Goal: Navigation & Orientation: Find specific page/section

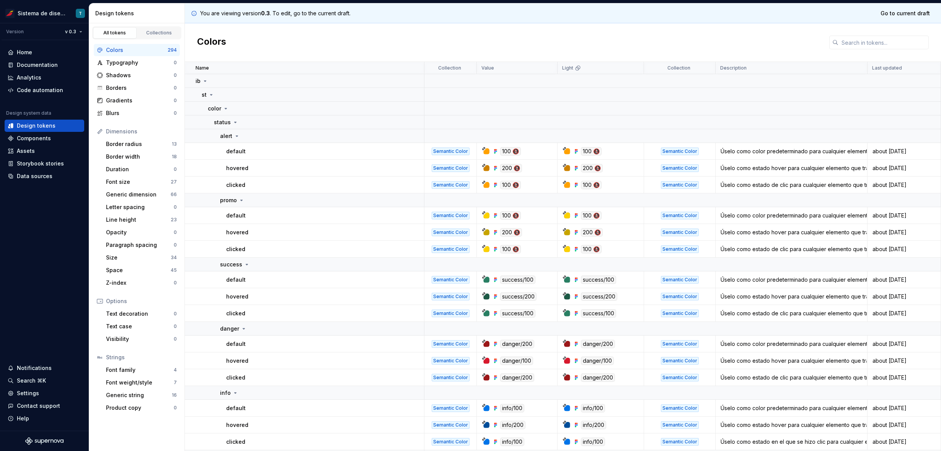
scroll to position [237, 0]
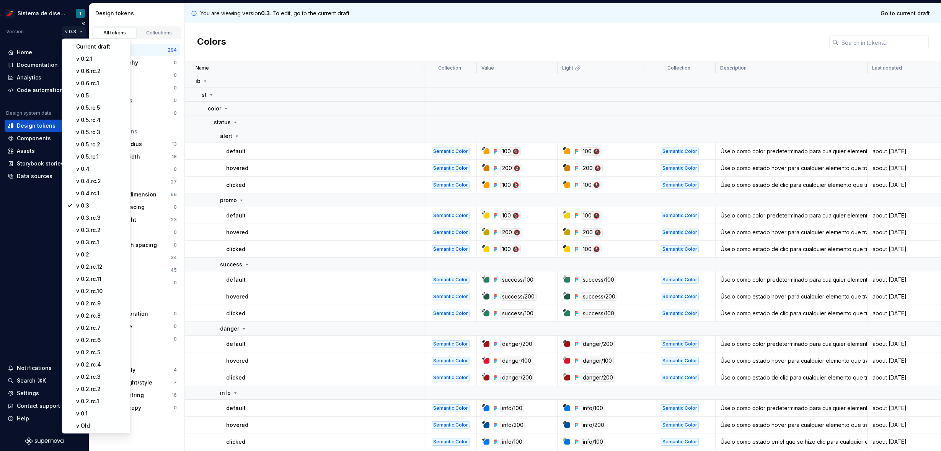
click at [80, 34] on html "Sistema de diseño Iberia T Version v 0.3 Home Documentation Analytics Code auto…" at bounding box center [470, 225] width 941 height 451
click at [94, 91] on div "v 0.5" at bounding box center [96, 96] width 65 height 12
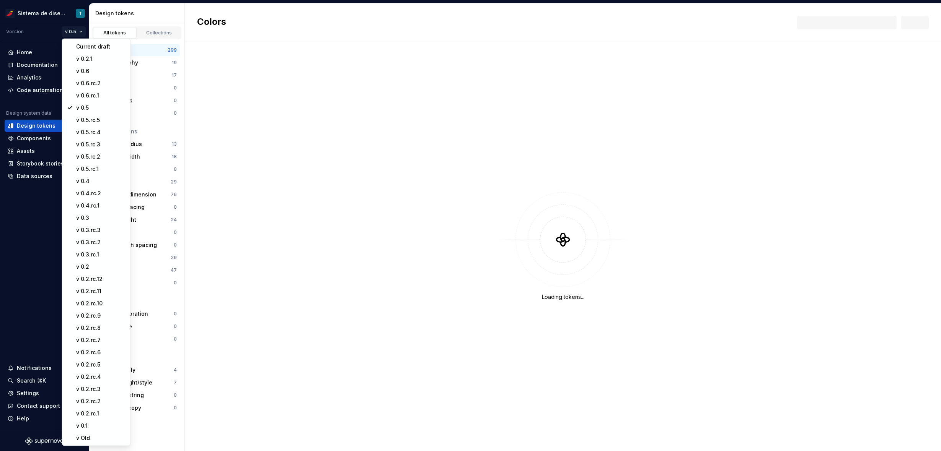
click at [77, 30] on html "Sistema de diseño Iberia T Version v 0.5 Home Documentation Analytics Code auto…" at bounding box center [470, 225] width 941 height 451
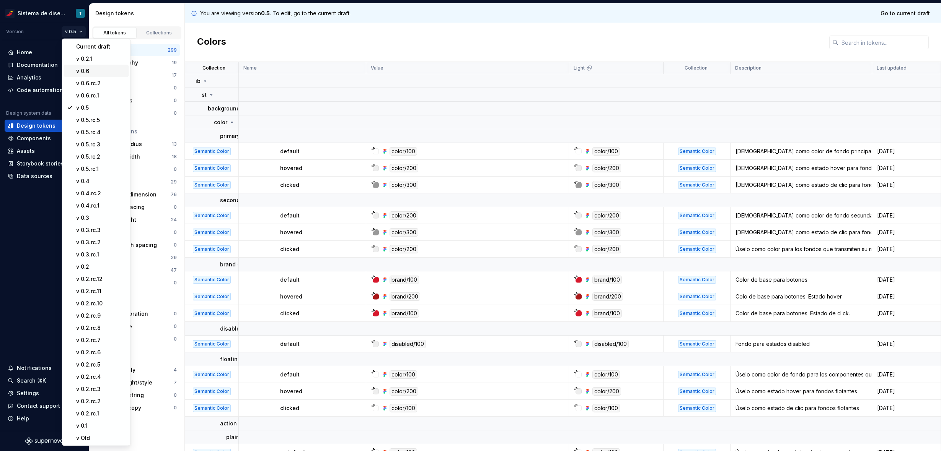
click at [85, 71] on div "v 0.6" at bounding box center [101, 71] width 50 height 8
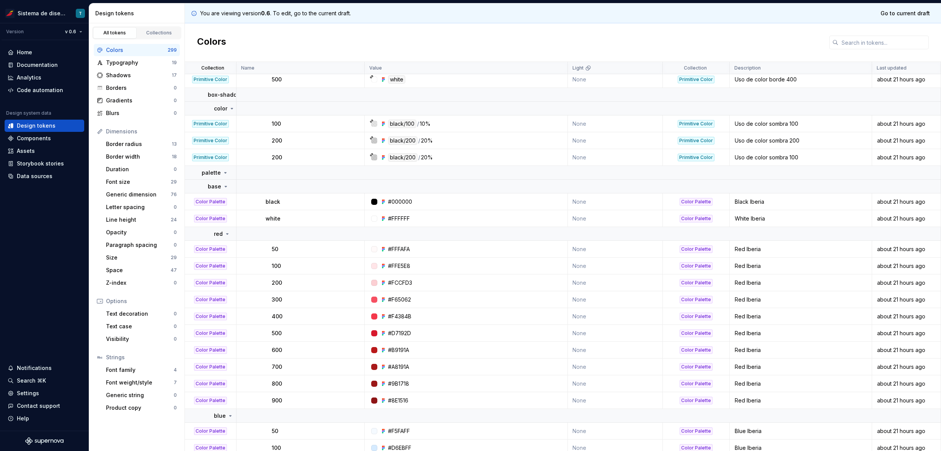
scroll to position [4648, 0]
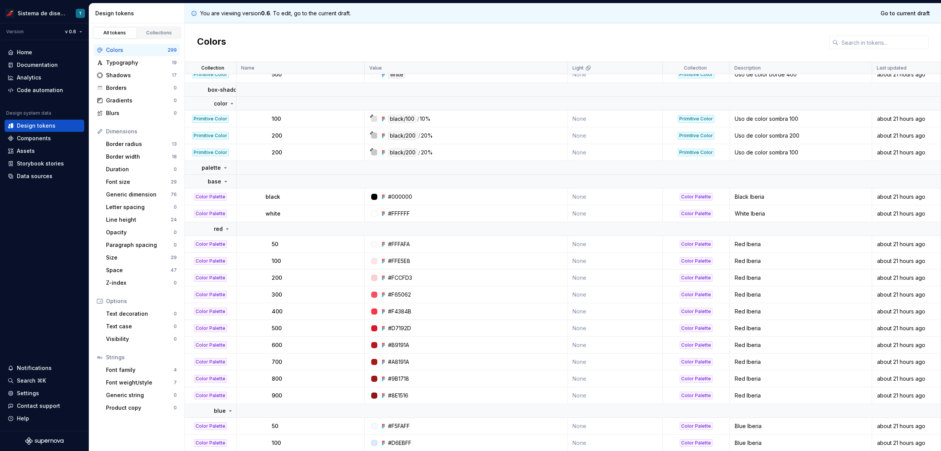
click at [355, 136] on div "200" at bounding box center [318, 136] width 92 height 8
click at [77, 30] on html "Sistema de diseño Iberia T Version v 0.6 Home Documentation Analytics Code auto…" at bounding box center [470, 225] width 941 height 451
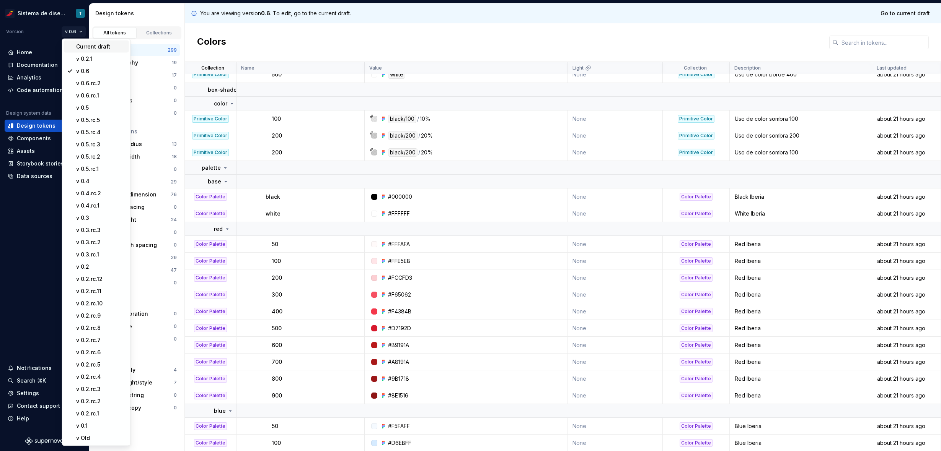
click at [80, 46] on div "Current draft" at bounding box center [101, 47] width 50 height 8
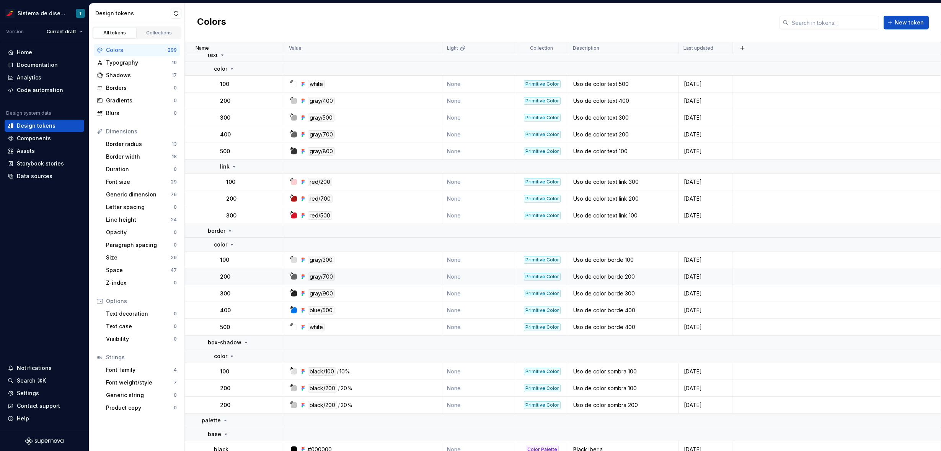
scroll to position [4401, 0]
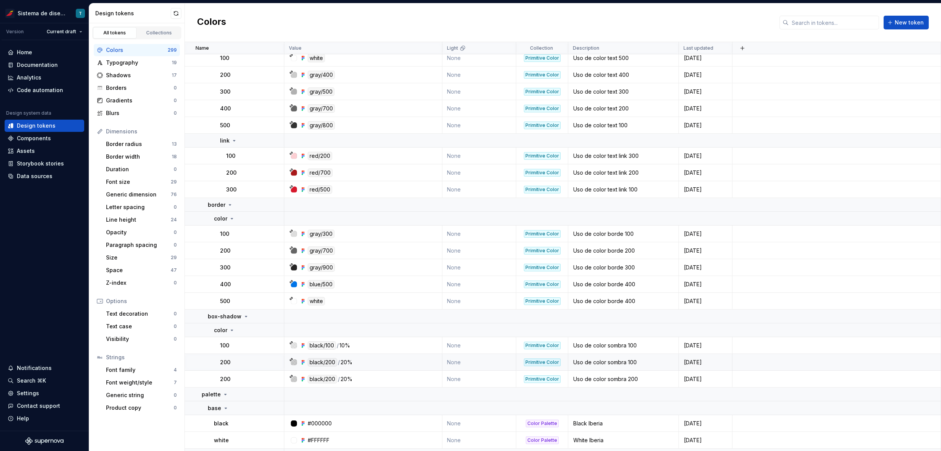
click at [275, 363] on div "200" at bounding box center [252, 363] width 64 height 8
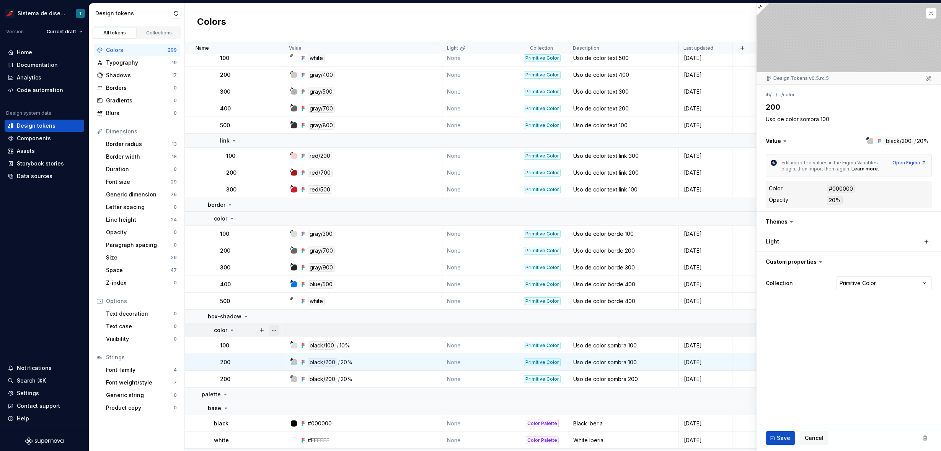
click at [274, 330] on button "button" at bounding box center [274, 330] width 11 height 11
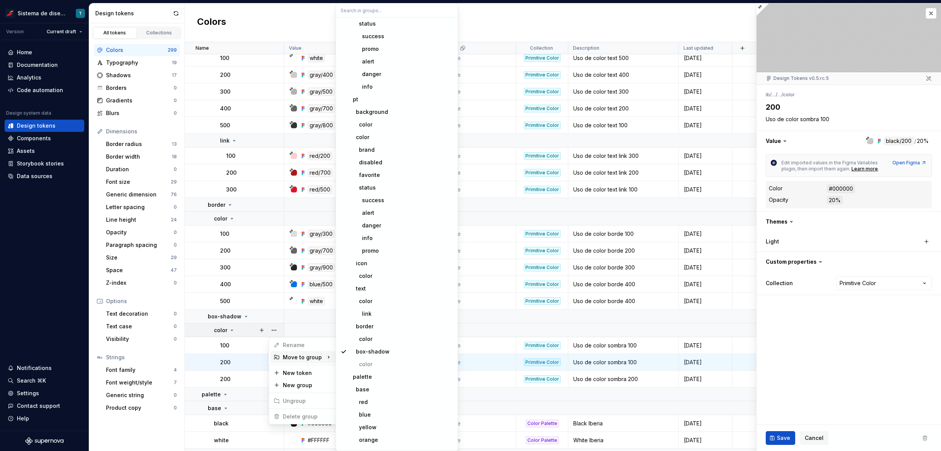
scroll to position [914, 0]
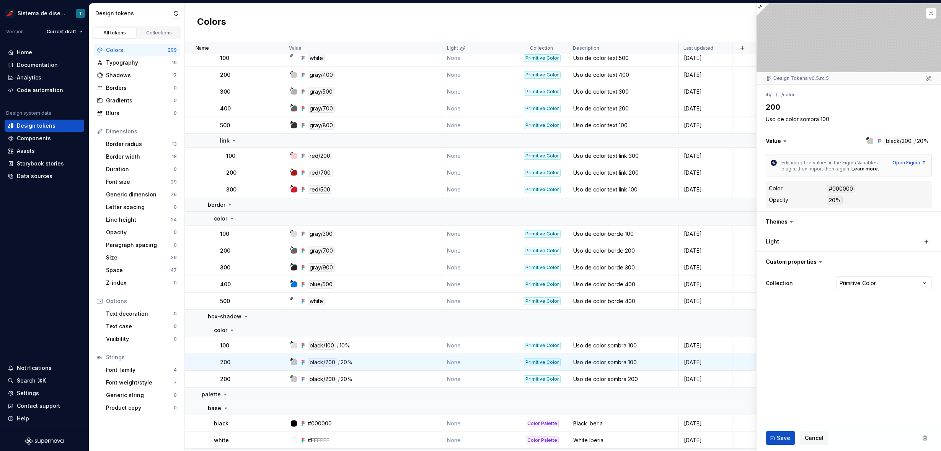
click at [246, 367] on html "Sistema de diseño Iberia T Version Current draft Home Documentation Analytics C…" at bounding box center [470, 225] width 941 height 451
click at [39, 139] on div "Components" at bounding box center [34, 139] width 34 height 8
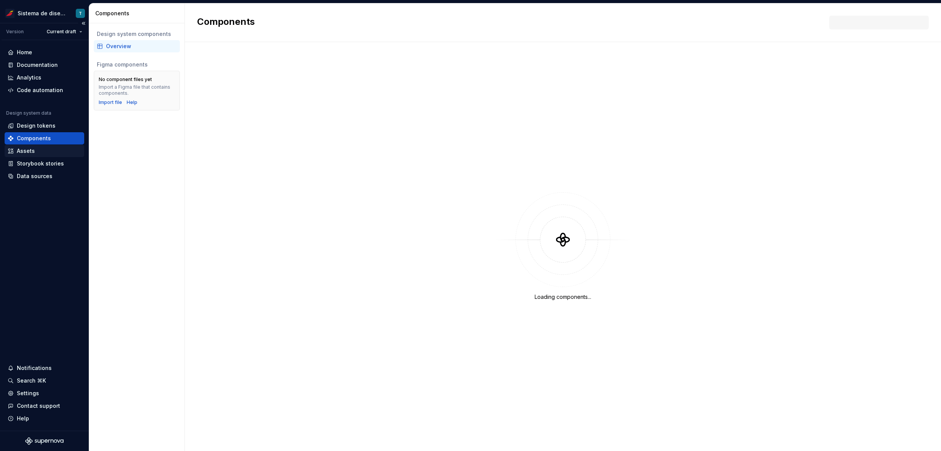
click at [40, 154] on div "Assets" at bounding box center [44, 151] width 73 height 8
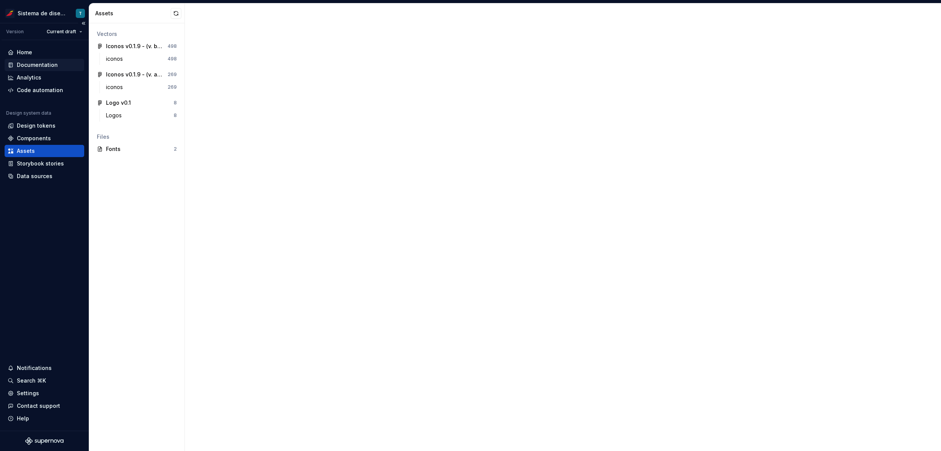
click at [51, 63] on div "Documentation" at bounding box center [37, 65] width 41 height 8
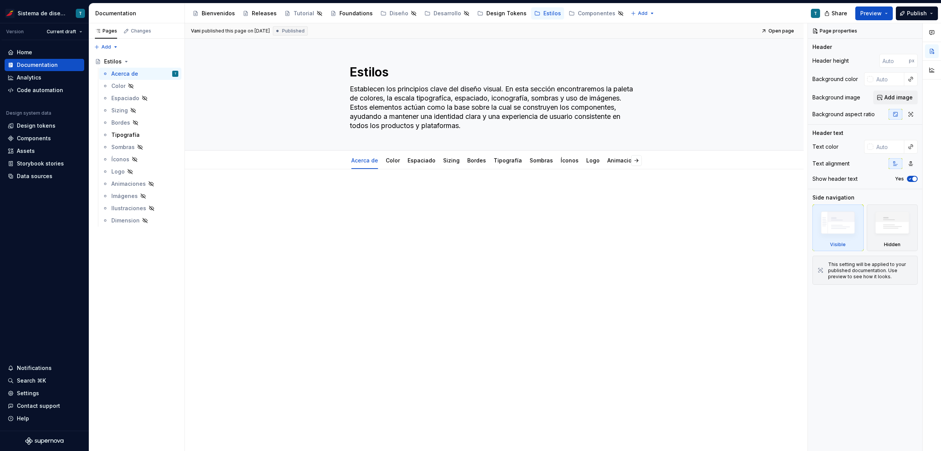
type textarea "*"
